Goal: Find specific page/section: Find specific page/section

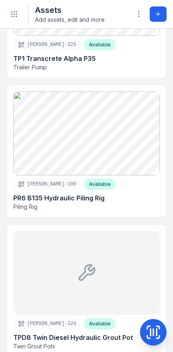
scroll to position [10589, 0]
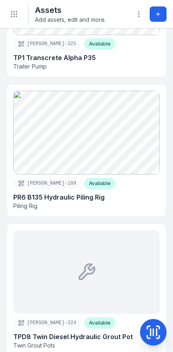
click at [139, 154] on link at bounding box center [87, 150] width 160 height 132
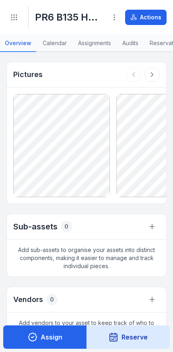
scroll to position [456, 0]
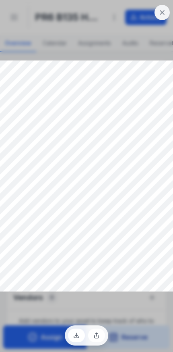
click at [160, 8] on button at bounding box center [162, 12] width 15 height 15
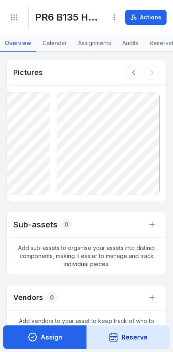
scroll to position [617, 0]
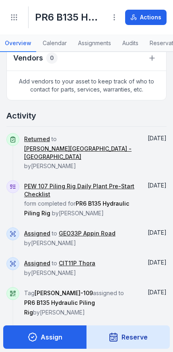
click at [27, 326] on button "Show more" at bounding box center [31, 334] width 50 height 17
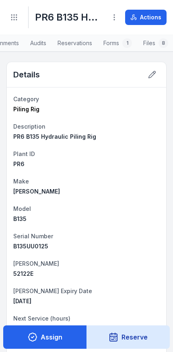
scroll to position [0, 94]
click at [120, 46] on link "Forms 1" at bounding box center [118, 43] width 38 height 17
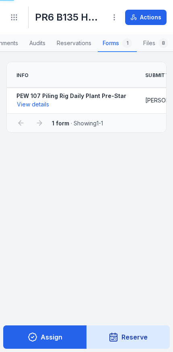
scroll to position [0, 94]
click at [121, 43] on link "Forms 1" at bounding box center [117, 43] width 39 height 17
click at [47, 107] on button "View details" at bounding box center [33, 104] width 33 height 9
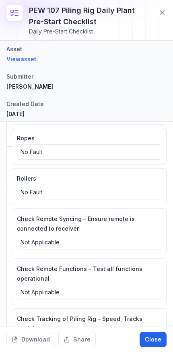
scroll to position [1220, 0]
click at [164, 16] on icon at bounding box center [162, 12] width 8 height 8
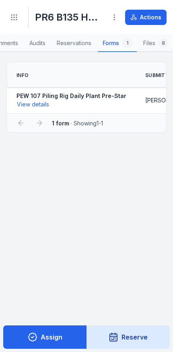
click at [15, 18] on icon "Toggle navigation" at bounding box center [14, 17] width 8 height 8
click at [19, 21] on button "Toggle Navigation" at bounding box center [13, 17] width 15 height 15
click at [4, 22] on header "Toggle Navigation PR6 B135 Hydraulic Piling Rig Piling Rig [PERSON_NAME]-109 Av…" at bounding box center [86, 17] width 173 height 35
click at [4, 21] on header "Toggle Navigation PR6 B135 Hydraulic Piling Rig Piling Rig [PERSON_NAME]-109 Av…" at bounding box center [86, 17] width 173 height 35
click at [20, 15] on button "Toggle Navigation" at bounding box center [13, 17] width 15 height 15
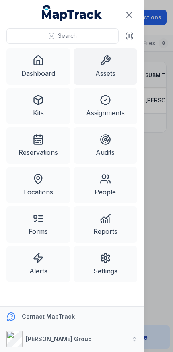
click at [84, 314] on div "Contact MapTrack" at bounding box center [80, 316] width 116 height 8
click at [132, 15] on icon "Close navigation" at bounding box center [130, 15] width 10 height 10
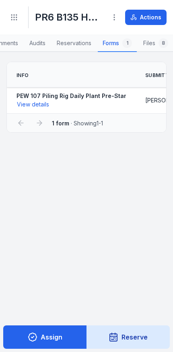
click at [18, 23] on button "Toggle Navigation" at bounding box center [13, 17] width 15 height 15
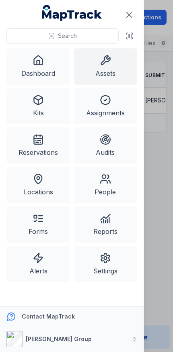
click at [121, 337] on button "[PERSON_NAME] Group" at bounding box center [72, 339] width 144 height 26
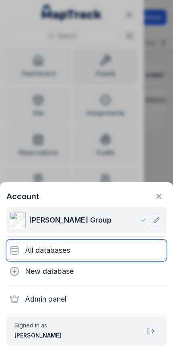
click at [107, 254] on div "All databases" at bounding box center [86, 250] width 160 height 21
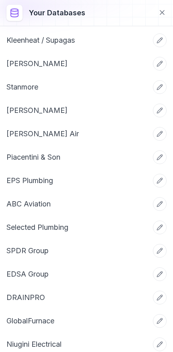
scroll to position [127, 1]
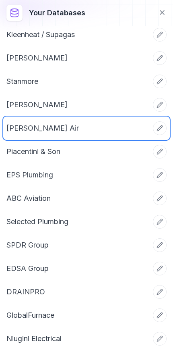
click at [54, 134] on link "[PERSON_NAME] Air" at bounding box center [76, 128] width 141 height 11
